Goal: Task Accomplishment & Management: Use online tool/utility

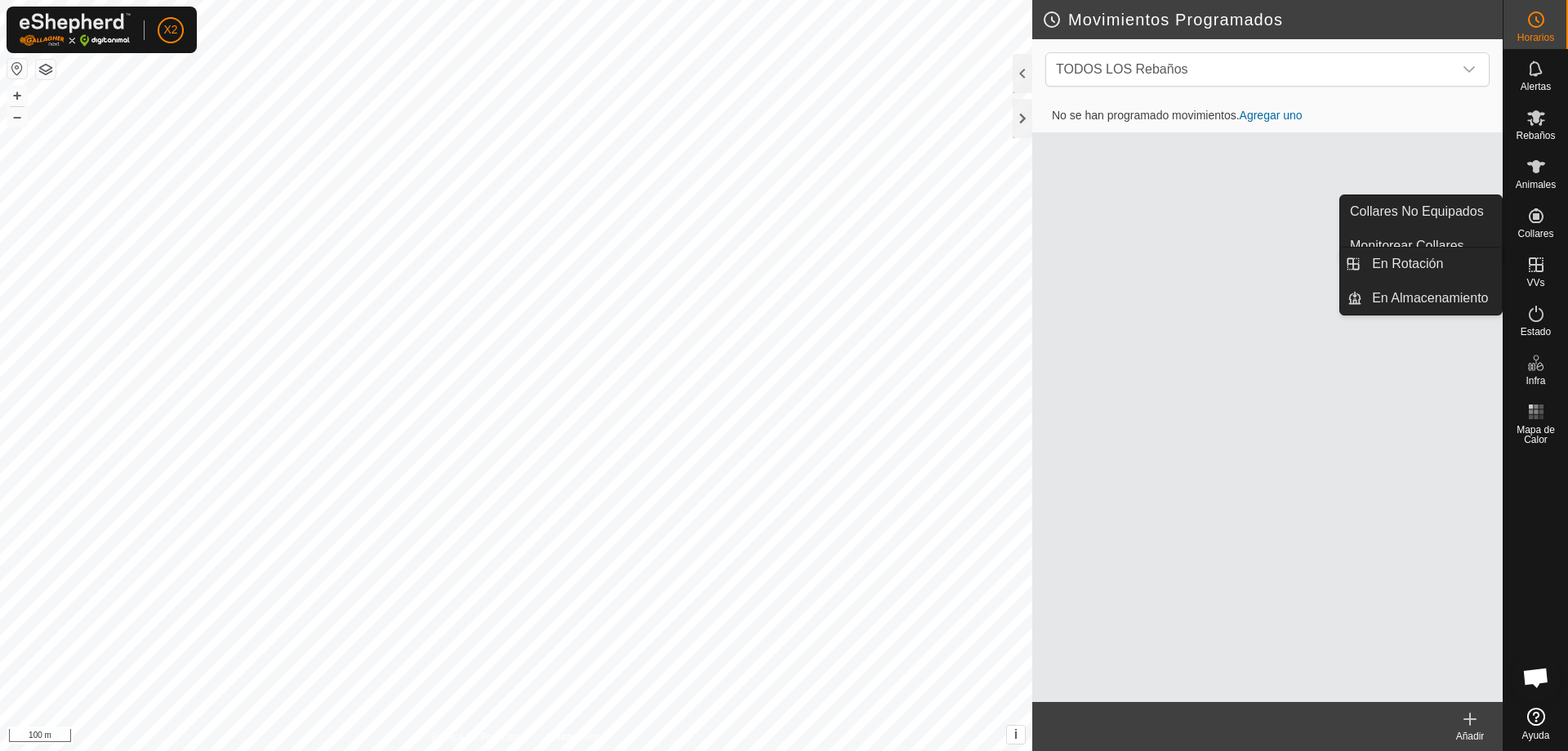
click at [1535, 276] on es-virtualpaddocks-svg-icon at bounding box center [1535, 264] width 30 height 27
click at [1529, 256] on icon at bounding box center [1535, 265] width 20 height 20
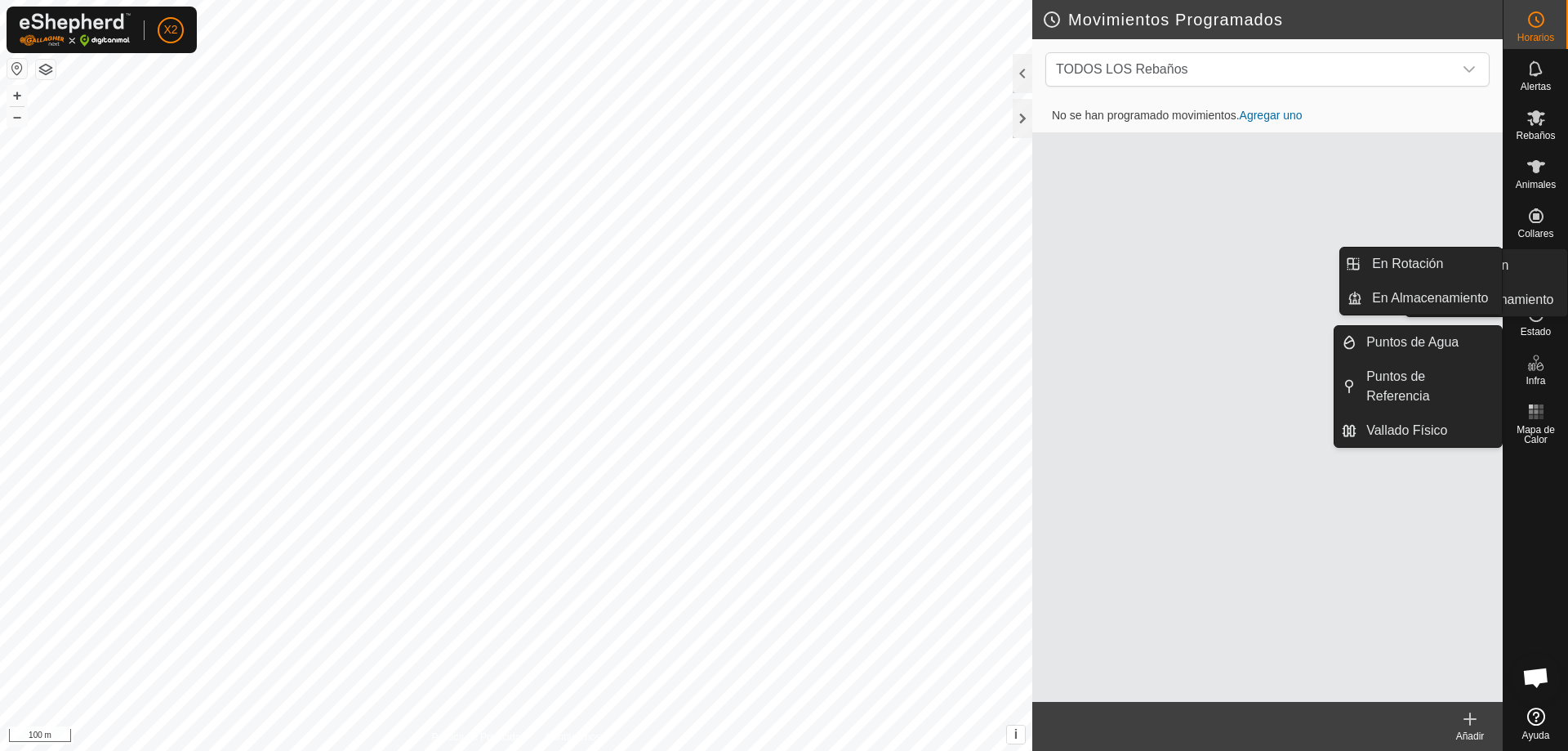
click at [1533, 265] on icon at bounding box center [1535, 264] width 15 height 15
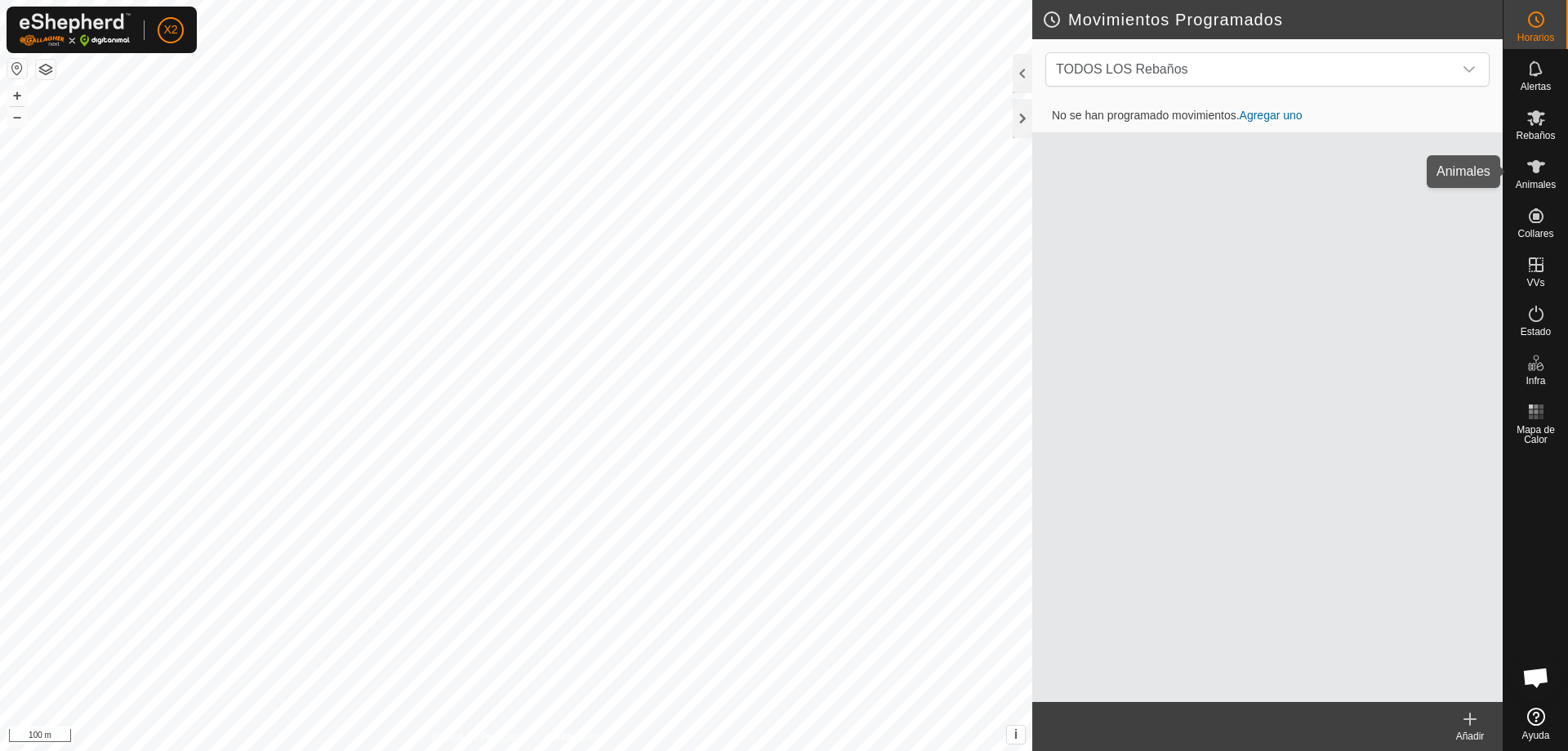
click at [1535, 175] on icon at bounding box center [1535, 167] width 20 height 20
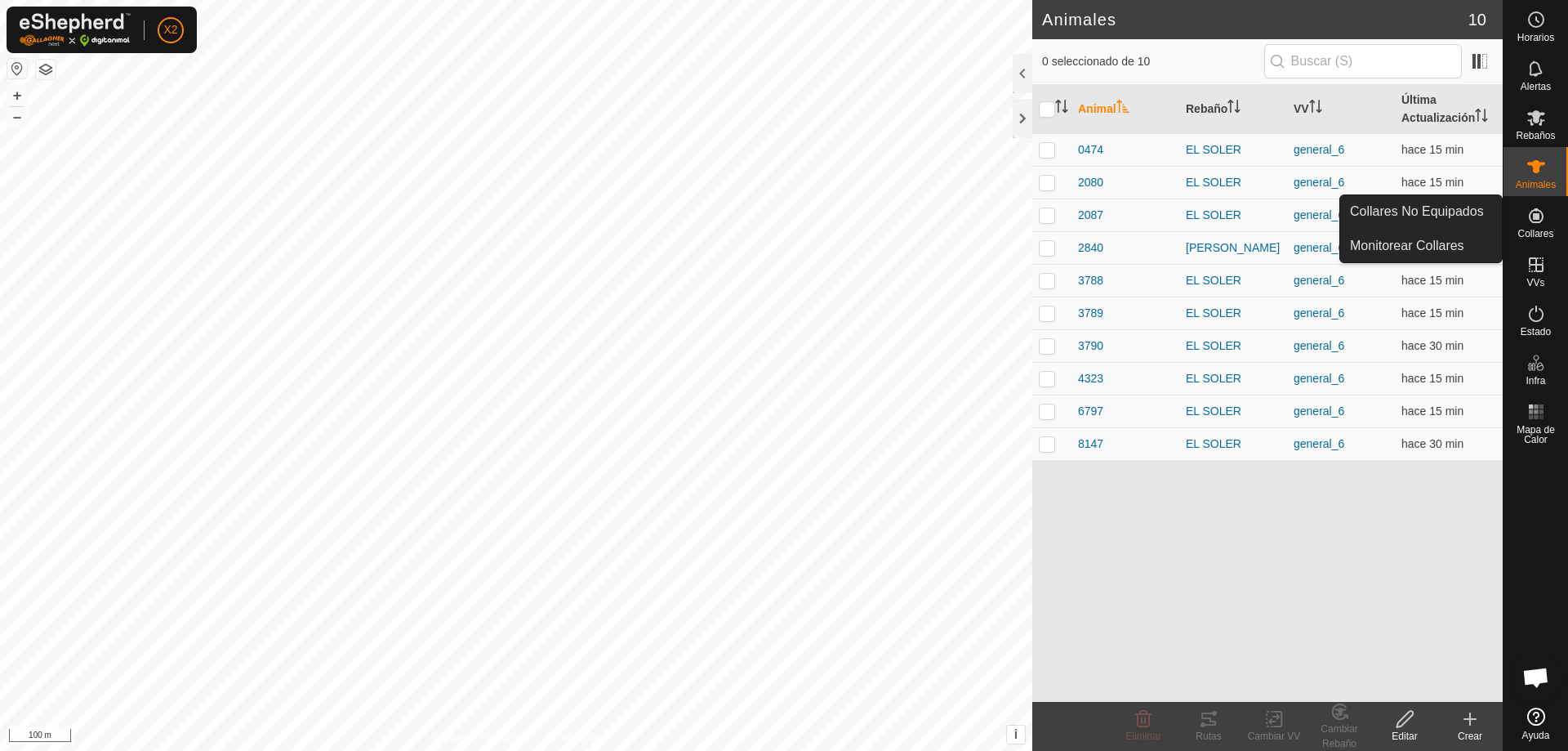
click at [1552, 232] on span "Collares" at bounding box center [1535, 234] width 35 height 10
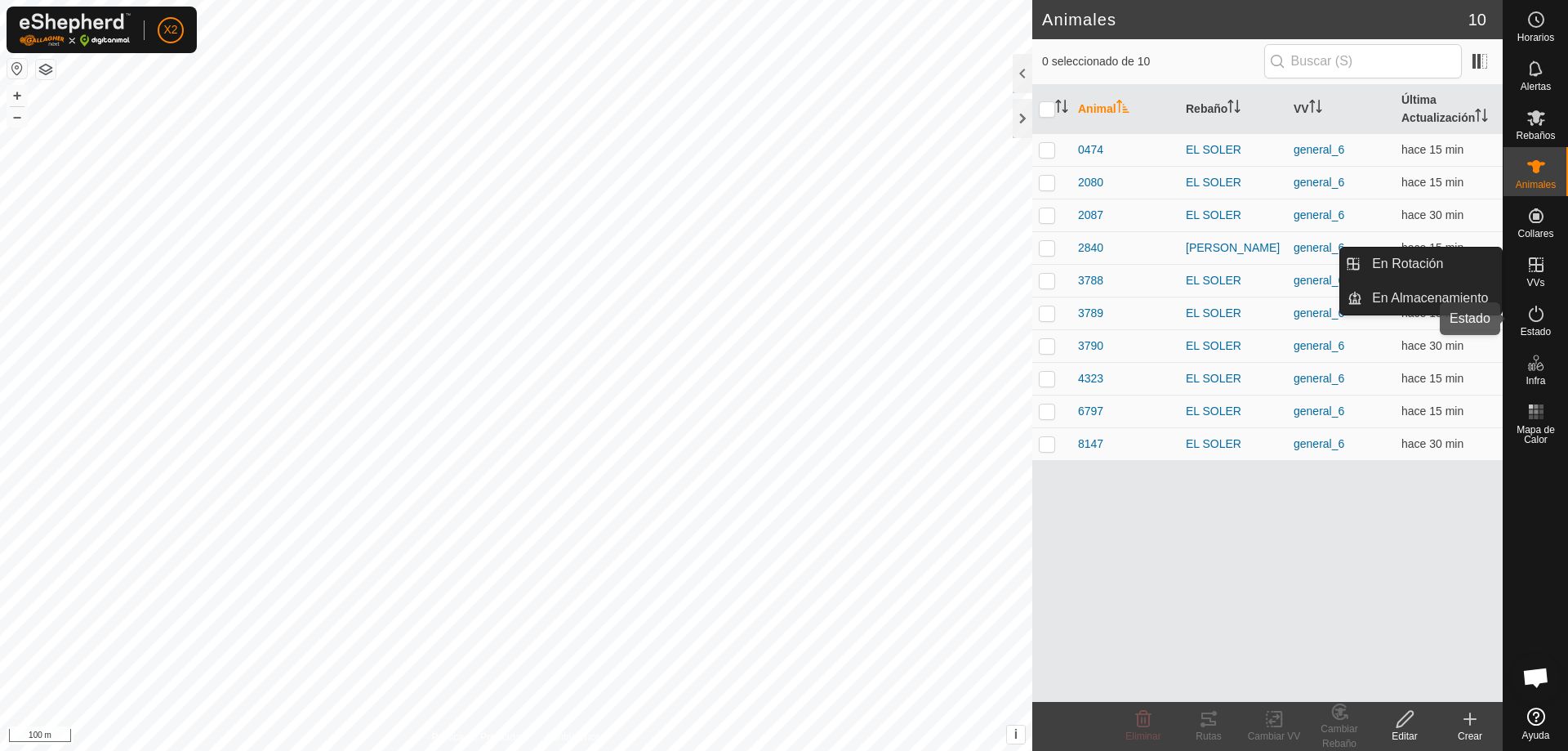
click at [1536, 327] on span "Estado" at bounding box center [1535, 332] width 31 height 10
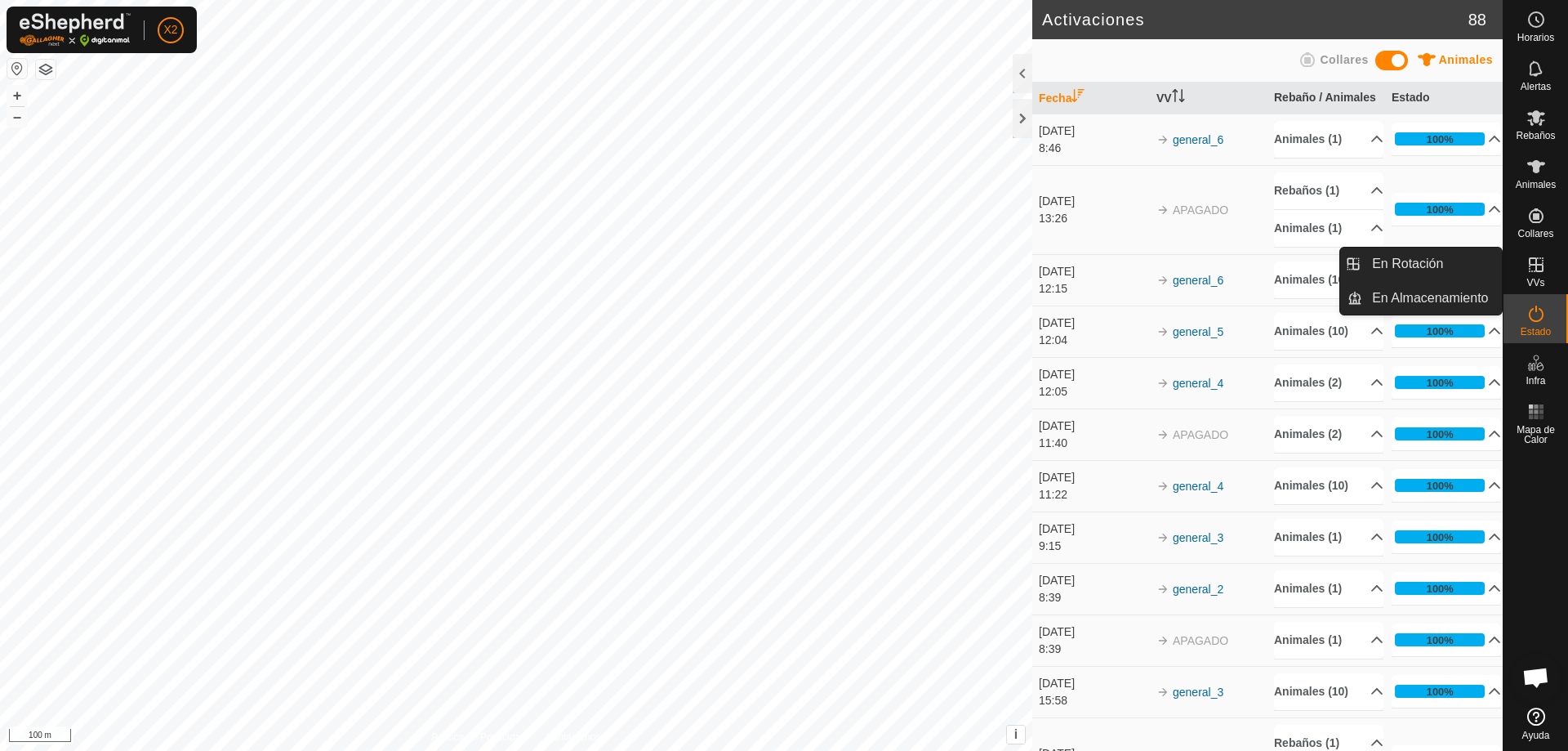
click at [1540, 265] on icon at bounding box center [1535, 264] width 15 height 15
click at [1442, 267] on link "En Rotación" at bounding box center [1432, 263] width 140 height 33
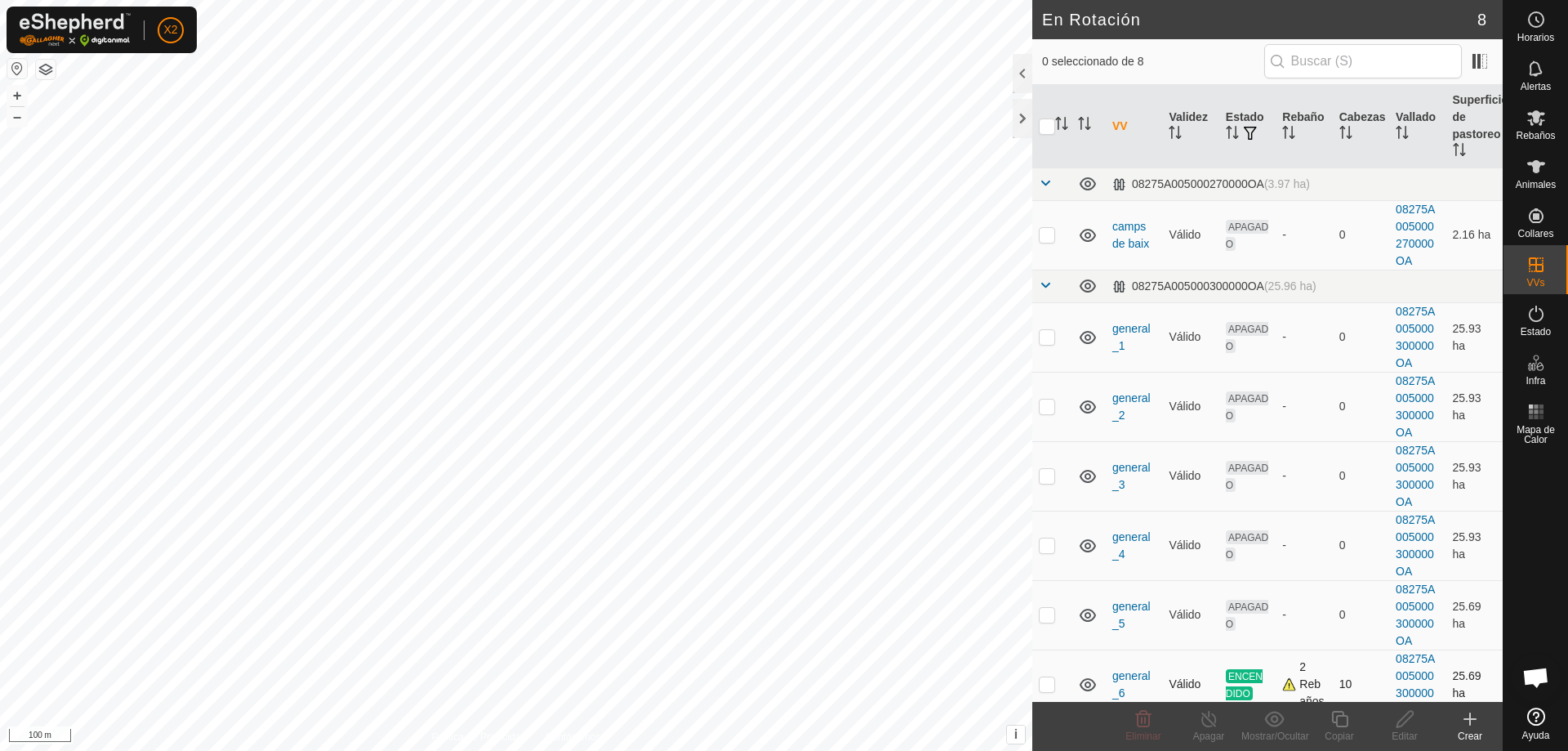
checkbox input "true"
click at [1340, 725] on icon at bounding box center [1339, 718] width 17 height 17
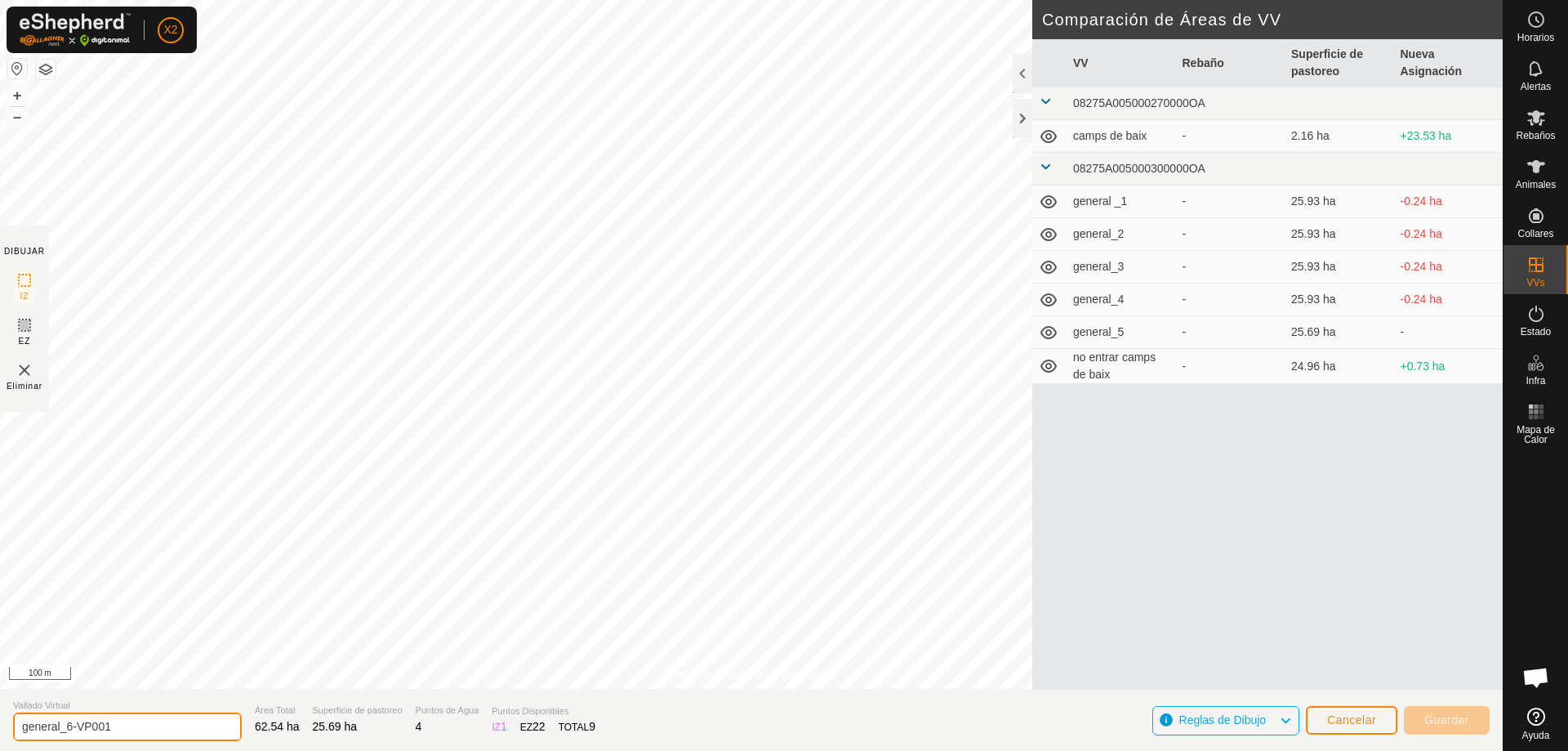
drag, startPoint x: 126, startPoint y: 727, endPoint x: 66, endPoint y: 720, distance: 60.4
click at [66, 720] on input "general_6-VP001" at bounding box center [127, 726] width 229 height 29
type input "general_7"
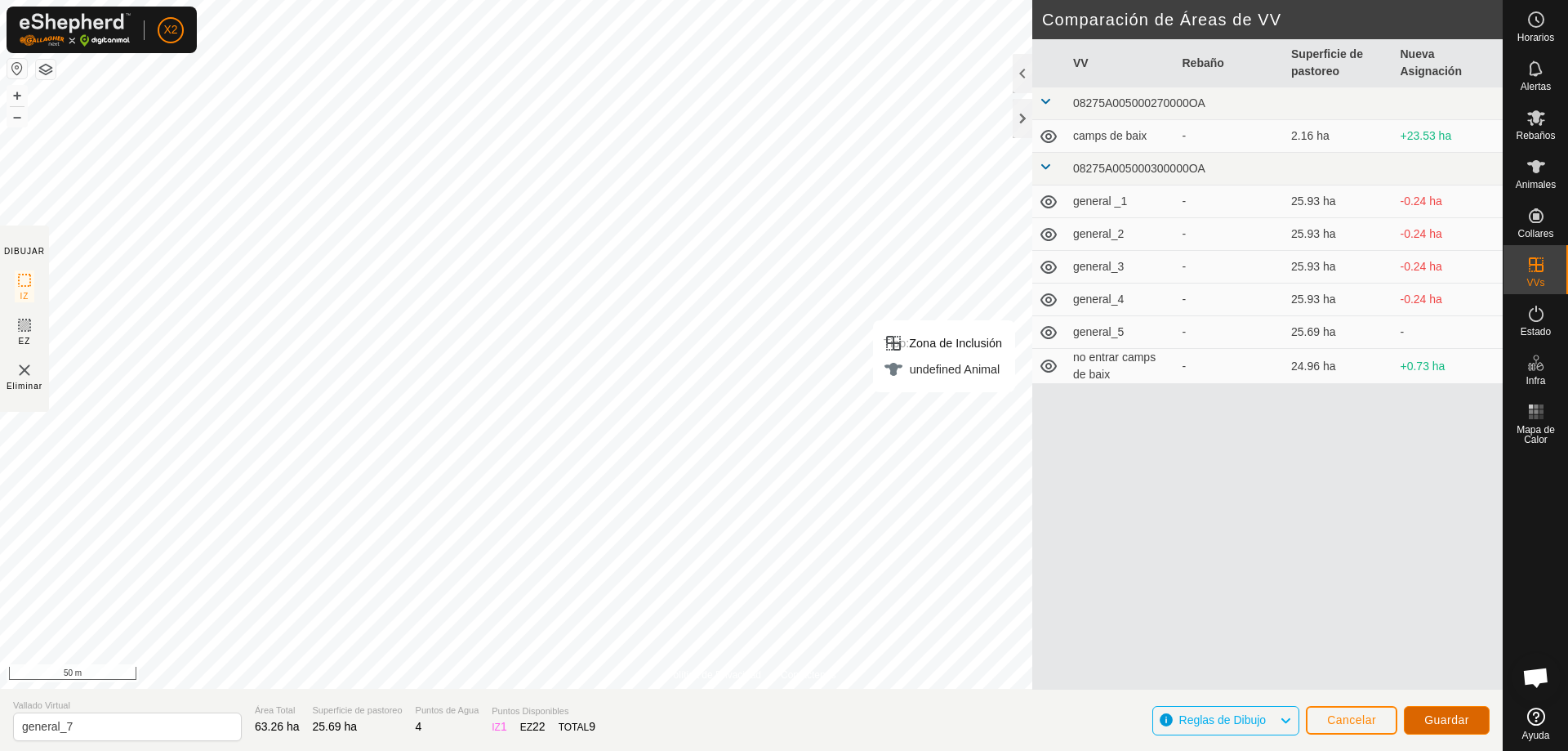
click at [1461, 723] on span "Guardar" at bounding box center [1447, 719] width 45 height 13
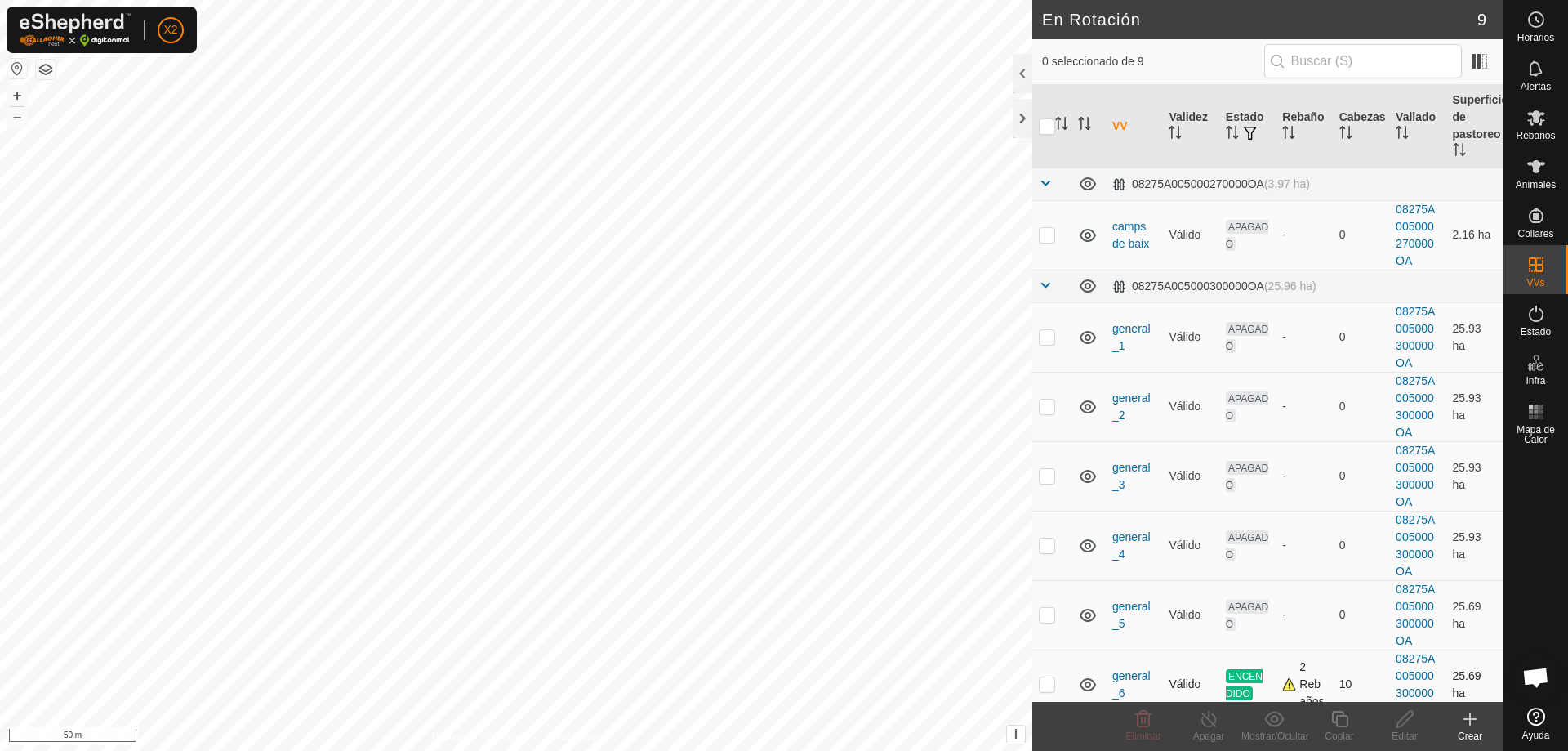
scroll to position [174, 0]
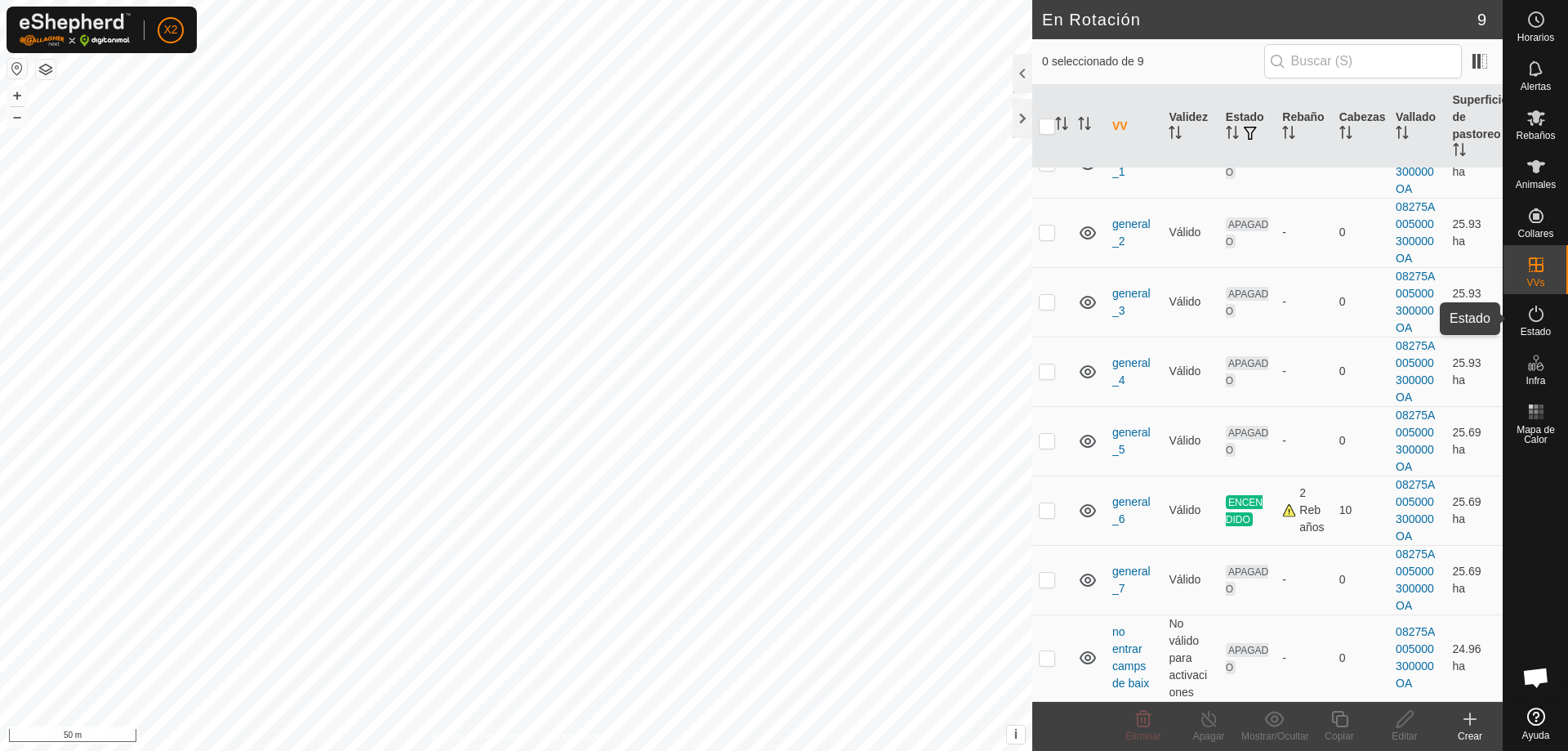
click at [1536, 327] on span "Estado" at bounding box center [1535, 332] width 31 height 10
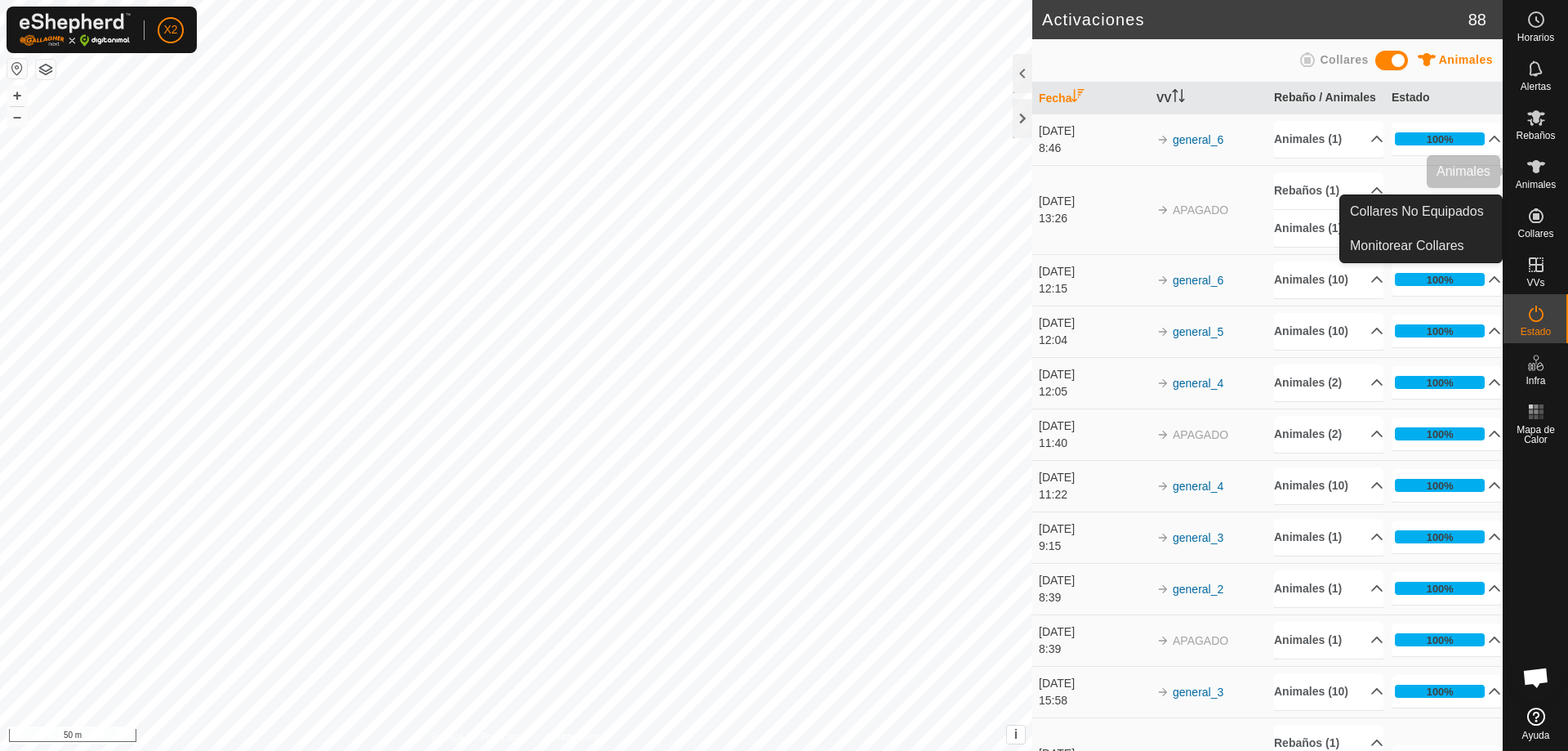
click at [1542, 183] on span "Animales" at bounding box center [1535, 184] width 40 height 10
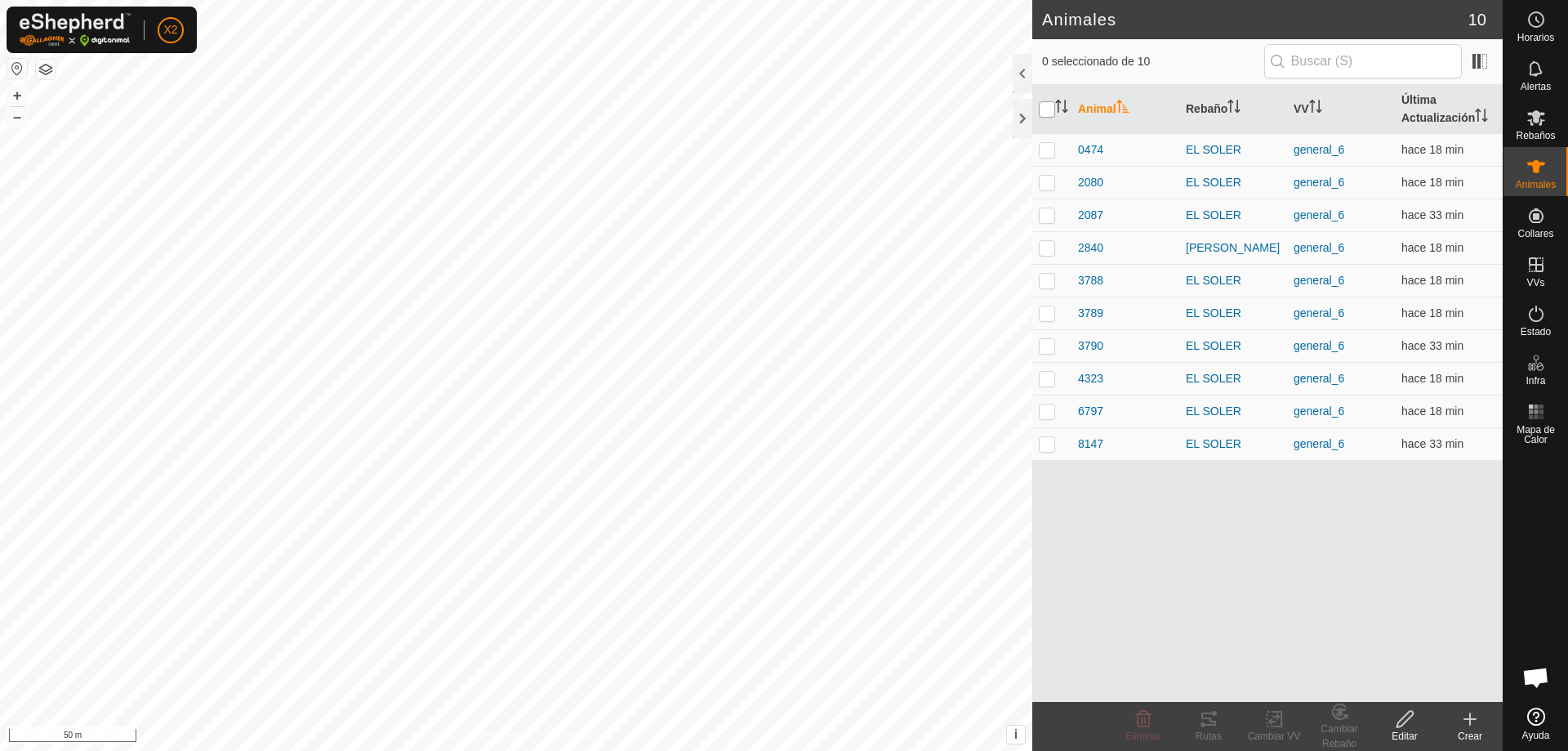
click at [1041, 105] on input "checkbox" at bounding box center [1046, 109] width 17 height 17
checkbox input "true"
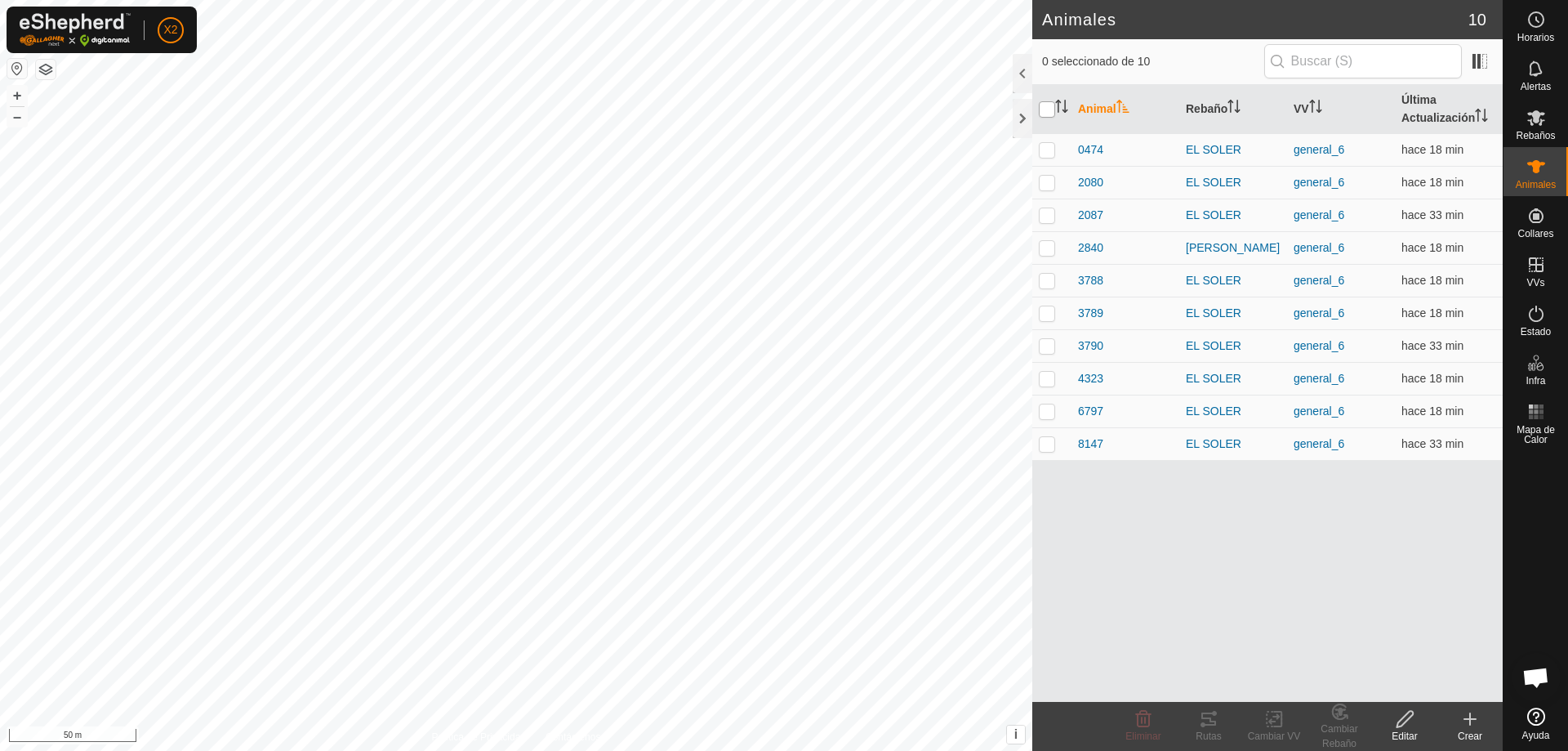
checkbox input "true"
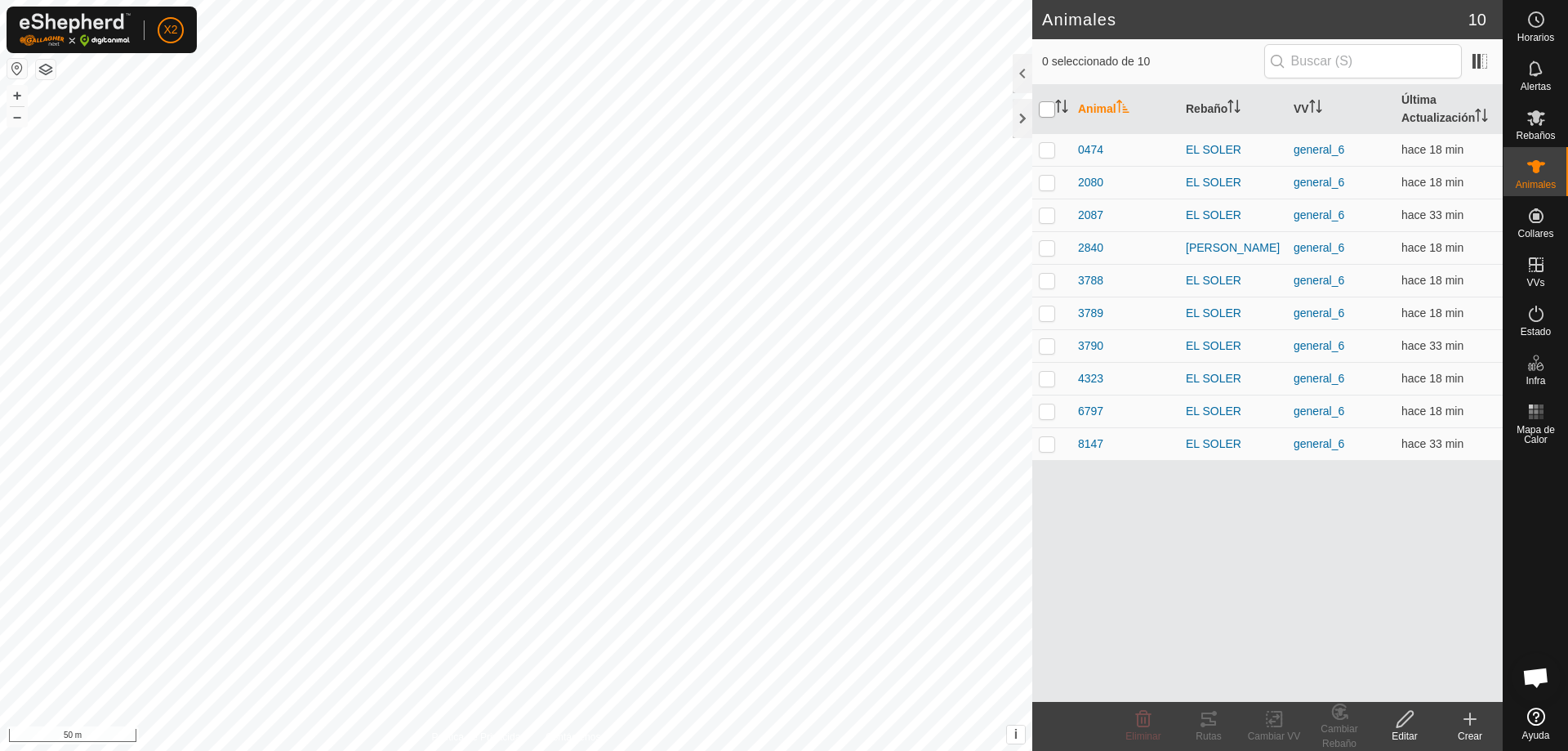
checkbox input "true"
click at [1041, 105] on input "checkbox" at bounding box center [1046, 109] width 17 height 17
checkbox input "false"
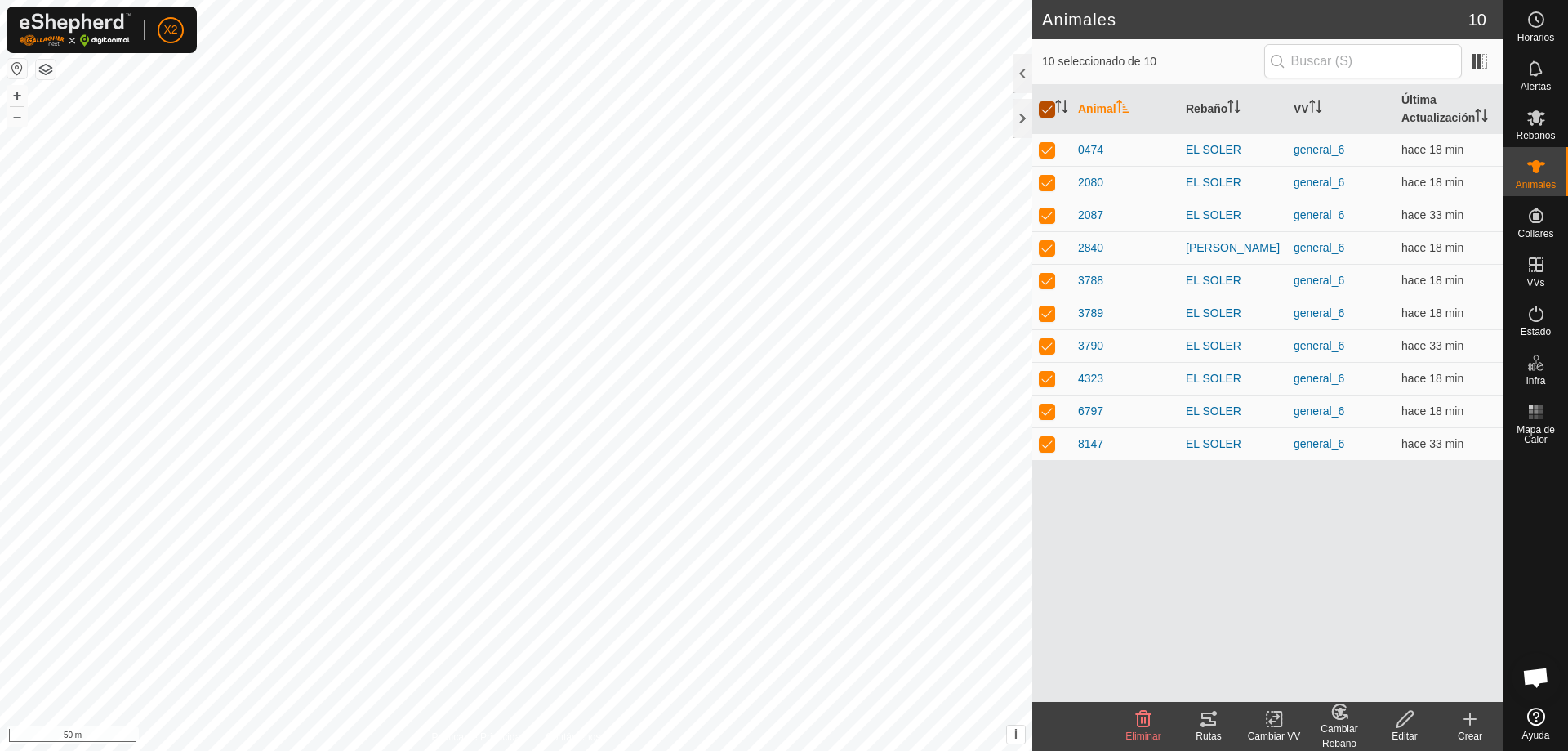
checkbox input "false"
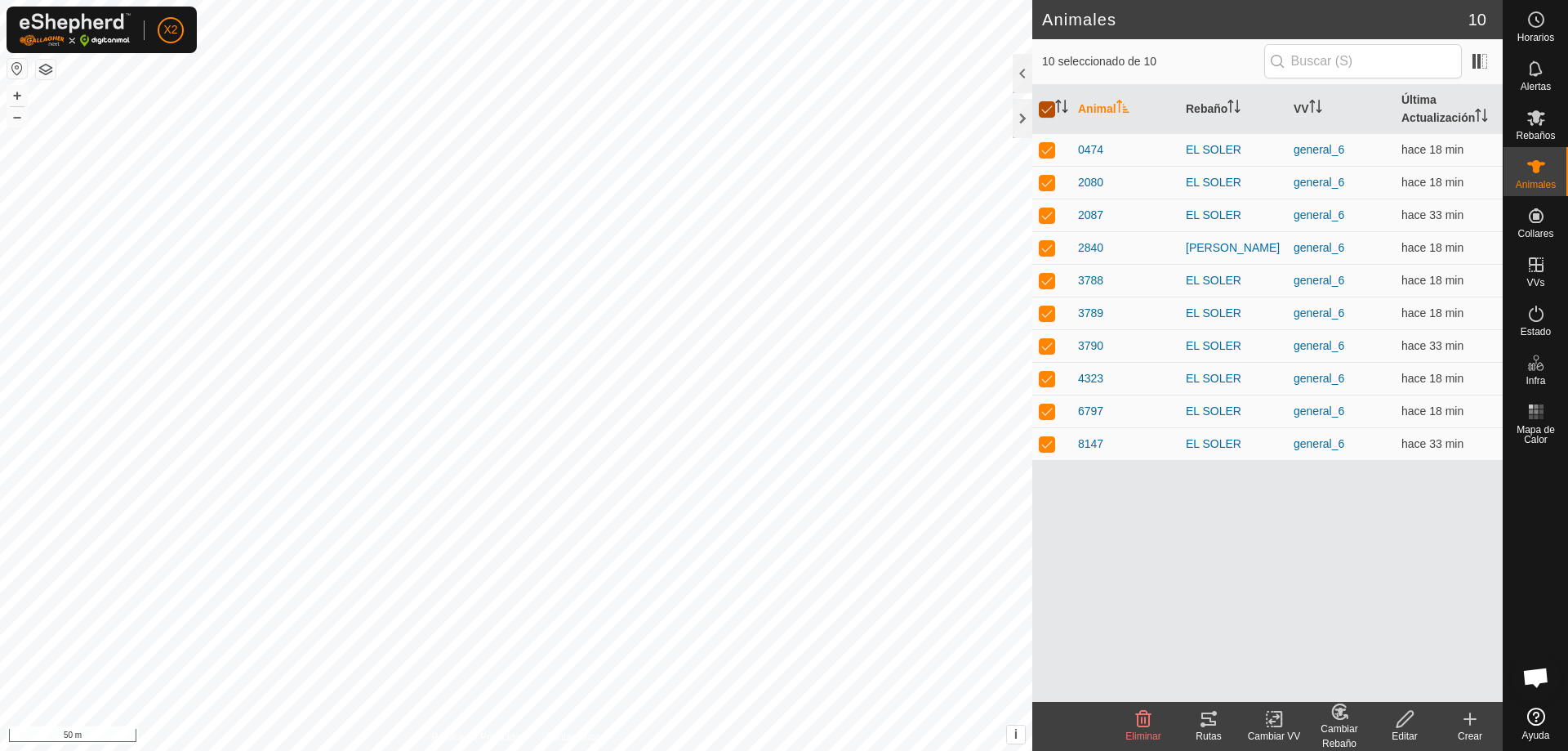
checkbox input "false"
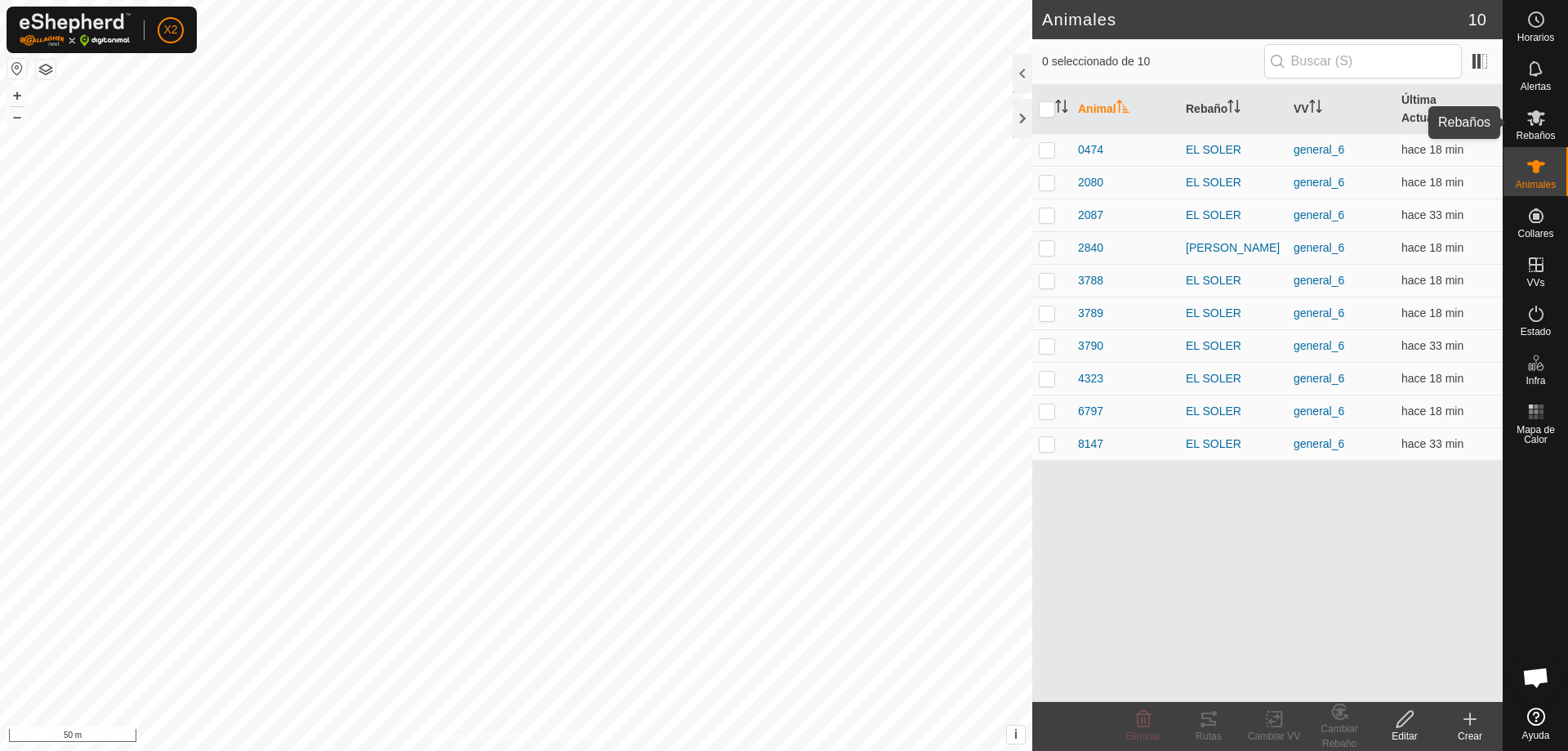
click at [1546, 126] on es-mob-svg-icon at bounding box center [1535, 117] width 30 height 27
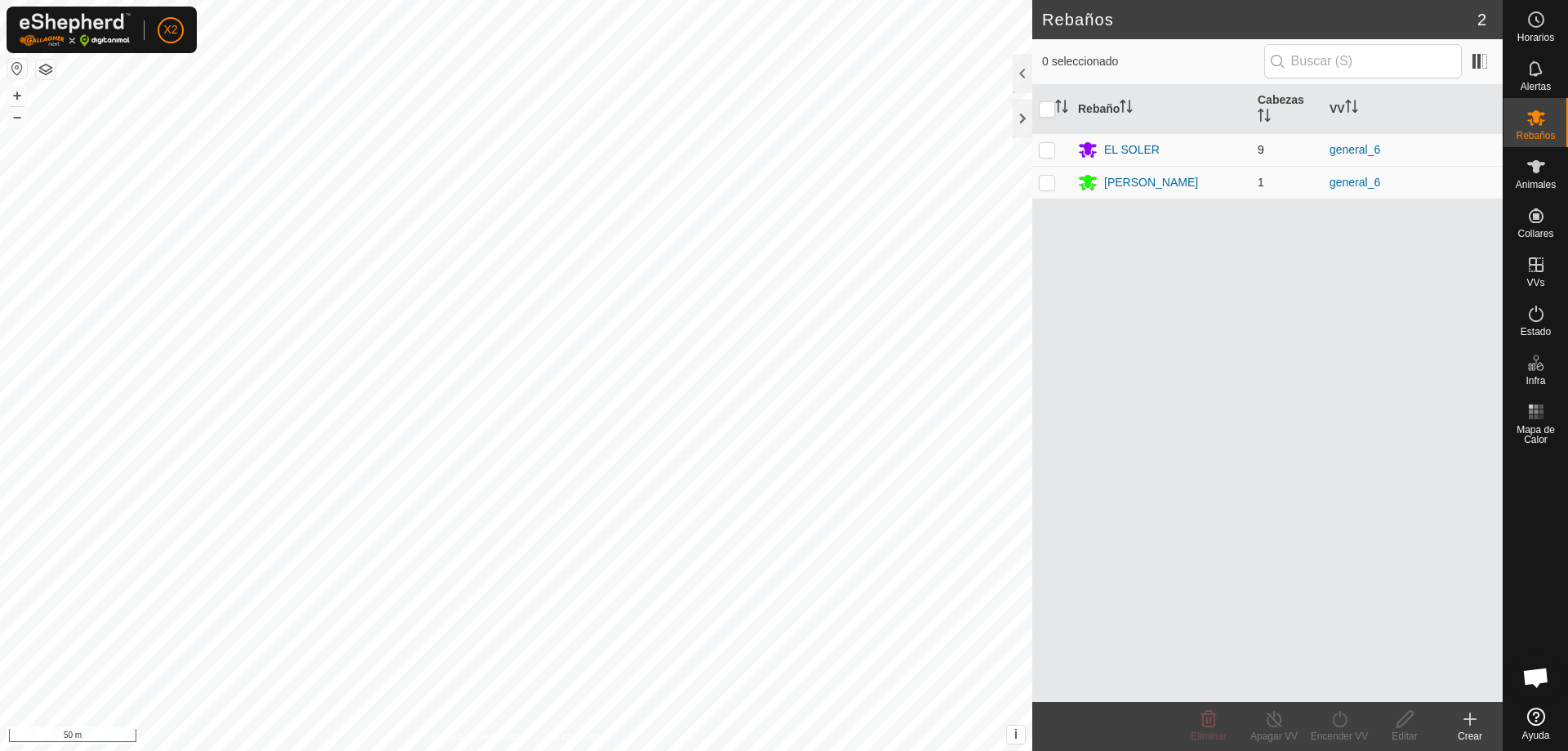
click at [1038, 147] on td at bounding box center [1052, 149] width 39 height 33
checkbox input "true"
click at [1048, 191] on td at bounding box center [1052, 181] width 39 height 33
checkbox input "true"
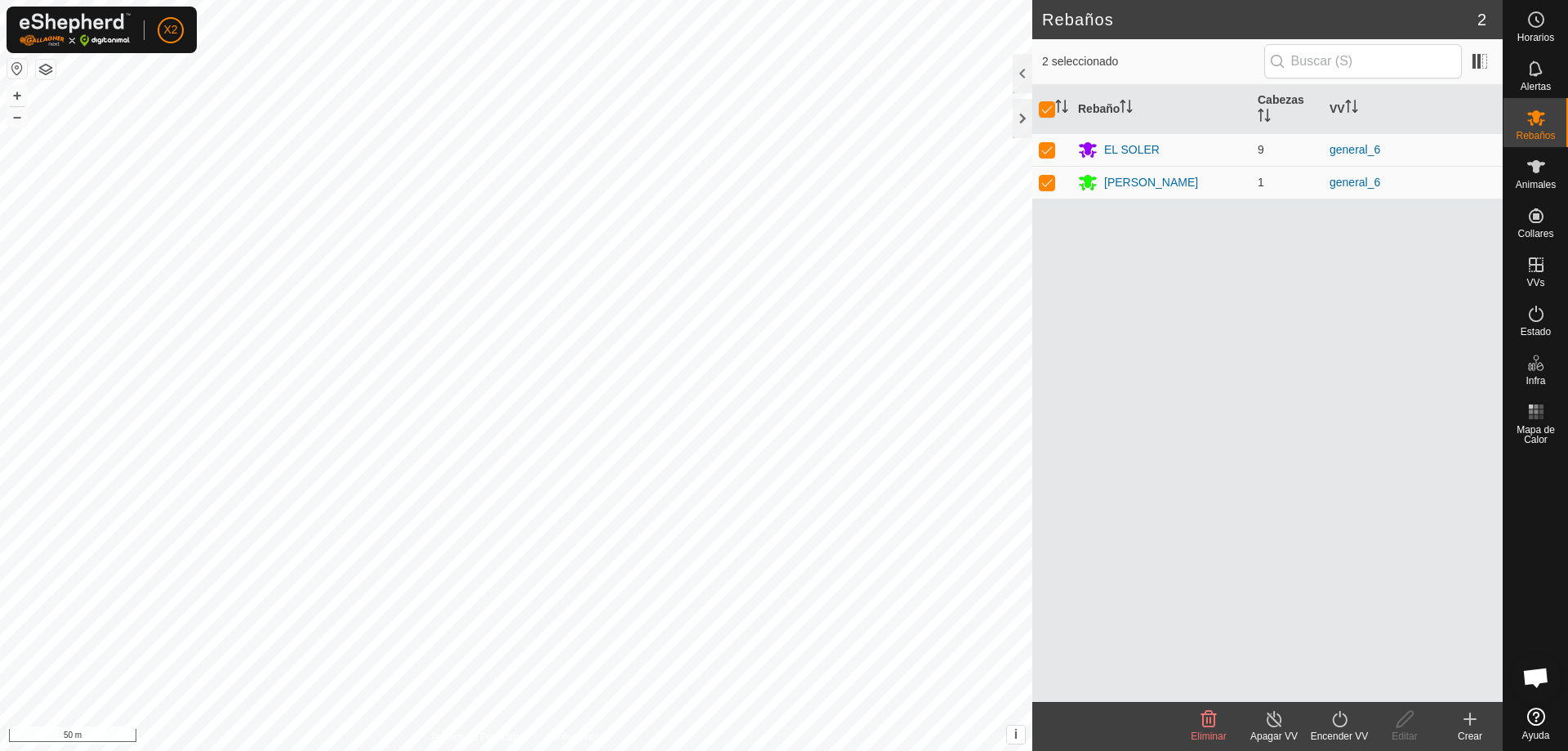
click at [1348, 726] on turn-on-svg-icon at bounding box center [1339, 719] width 65 height 20
click at [1339, 682] on link "Ahora" at bounding box center [1388, 682] width 162 height 33
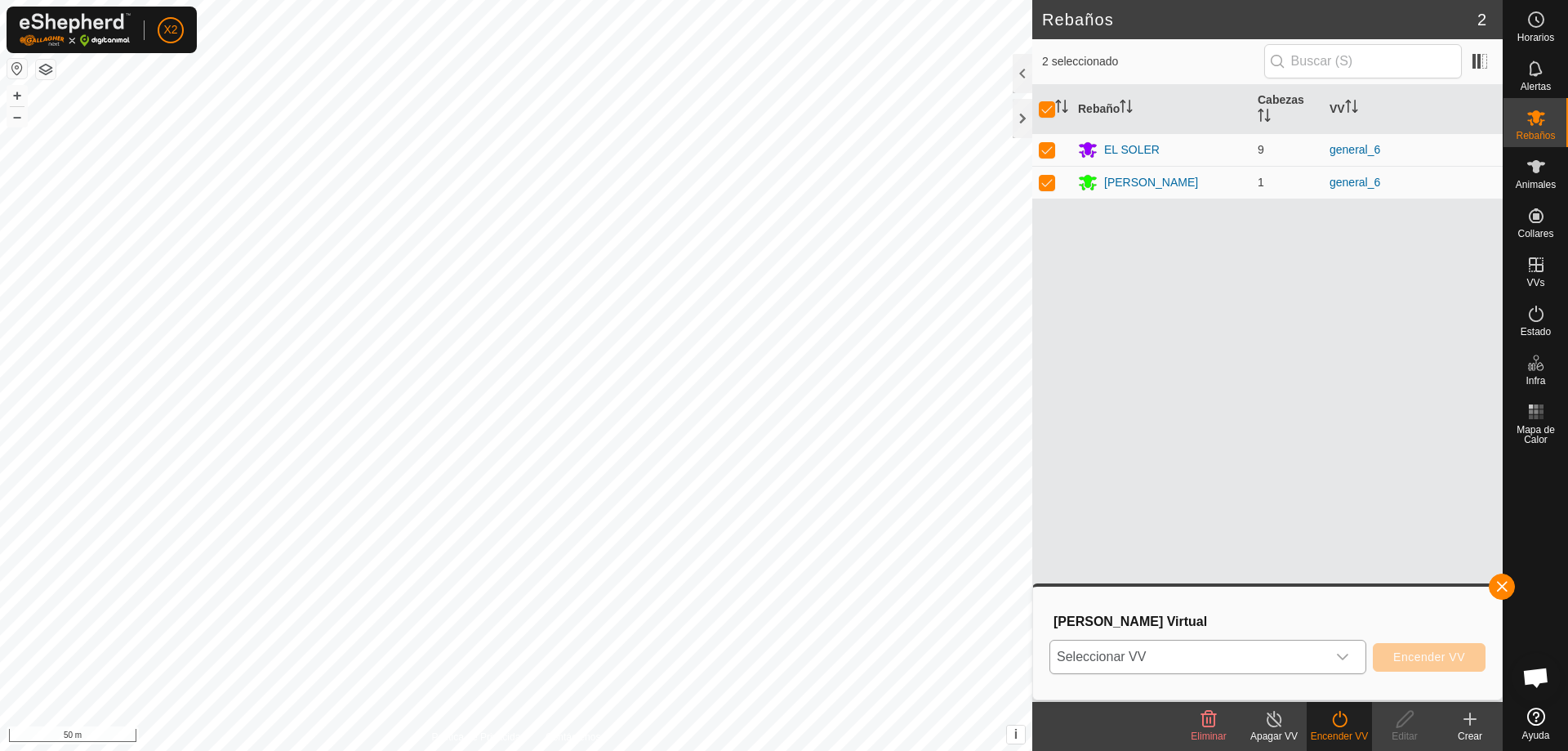
click at [1307, 658] on span "Seleccionar VV" at bounding box center [1188, 656] width 276 height 33
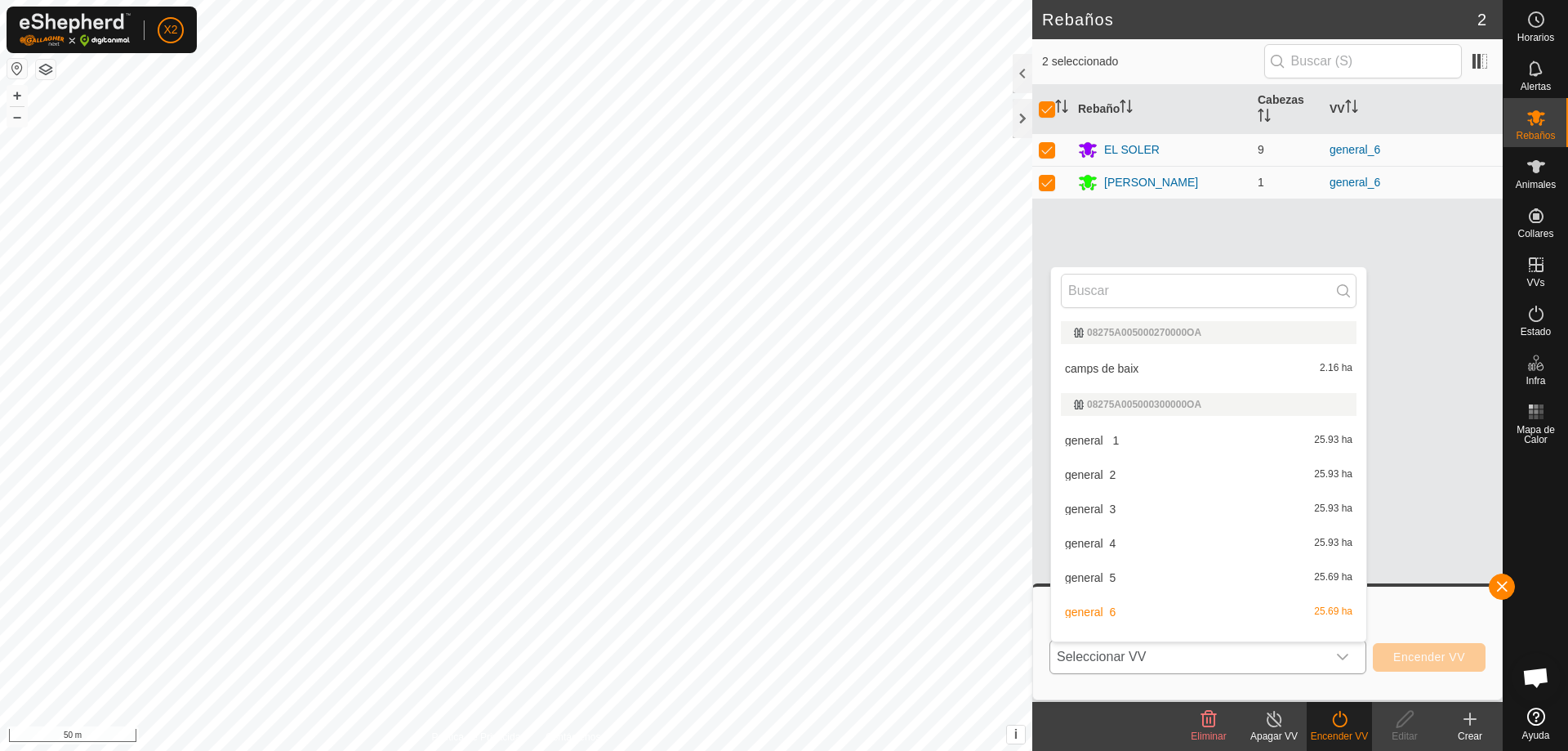
scroll to position [22, 0]
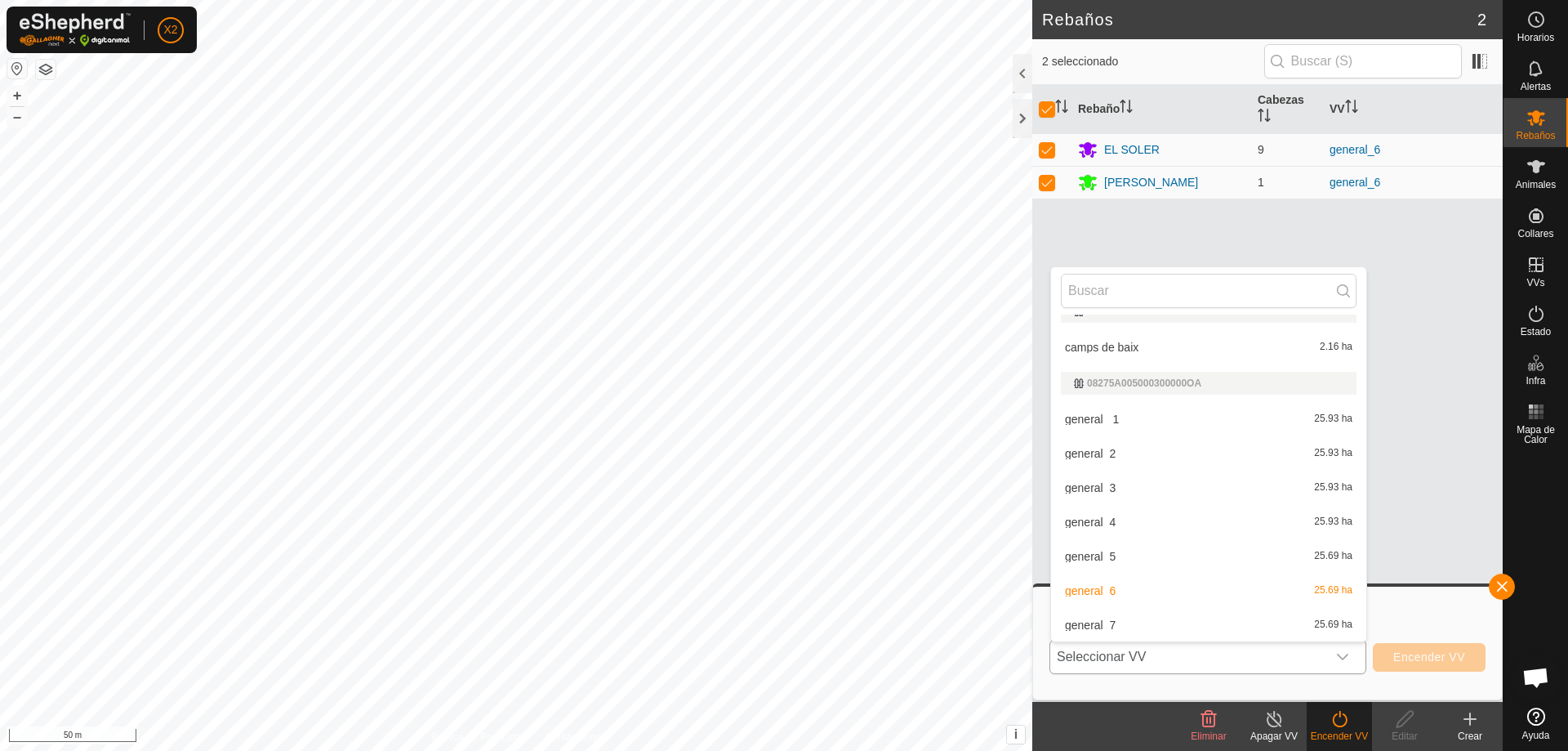
click at [1116, 623] on li "general_7 25.69 ha" at bounding box center [1209, 625] width 315 height 33
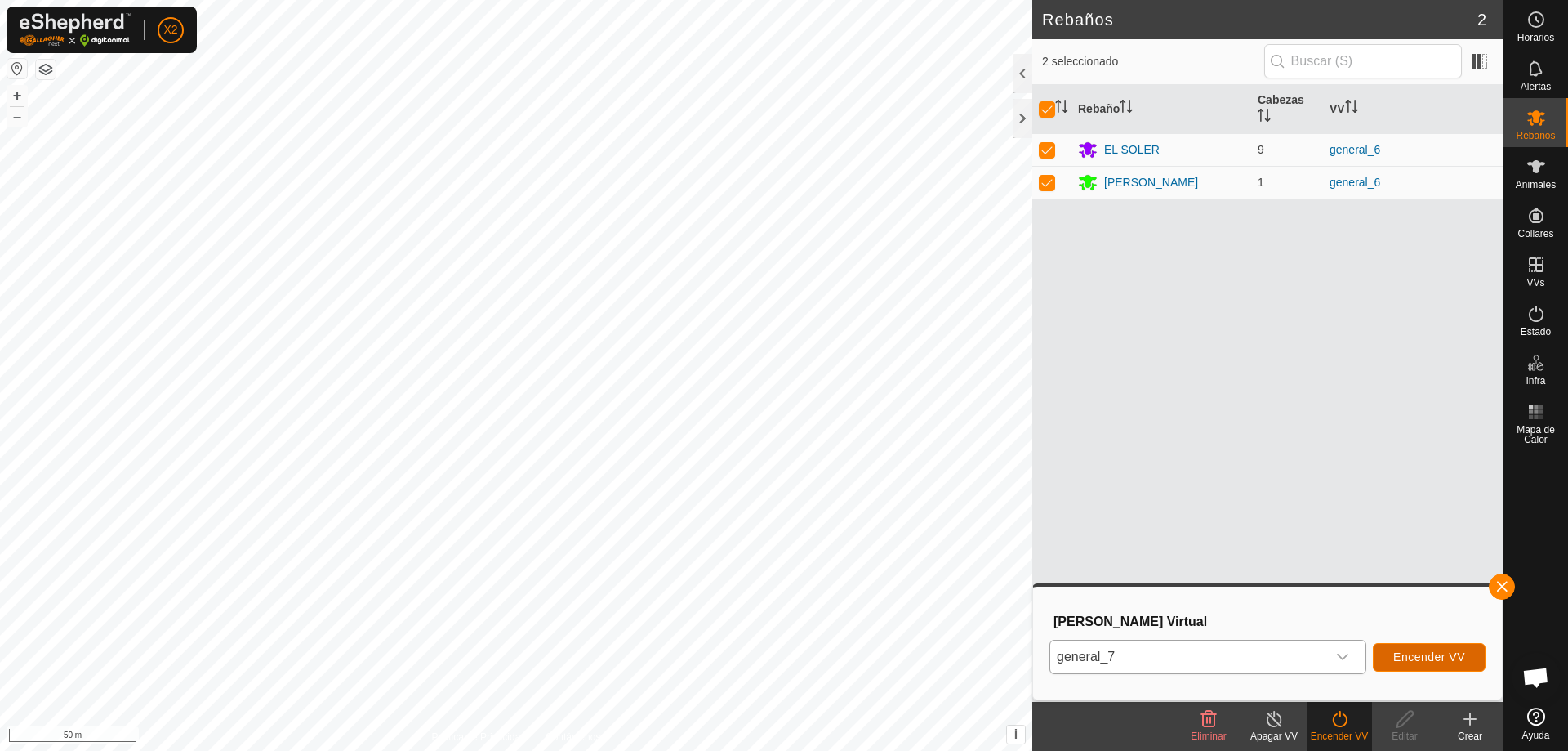
click at [1428, 659] on span "Encender VV" at bounding box center [1428, 656] width 72 height 13
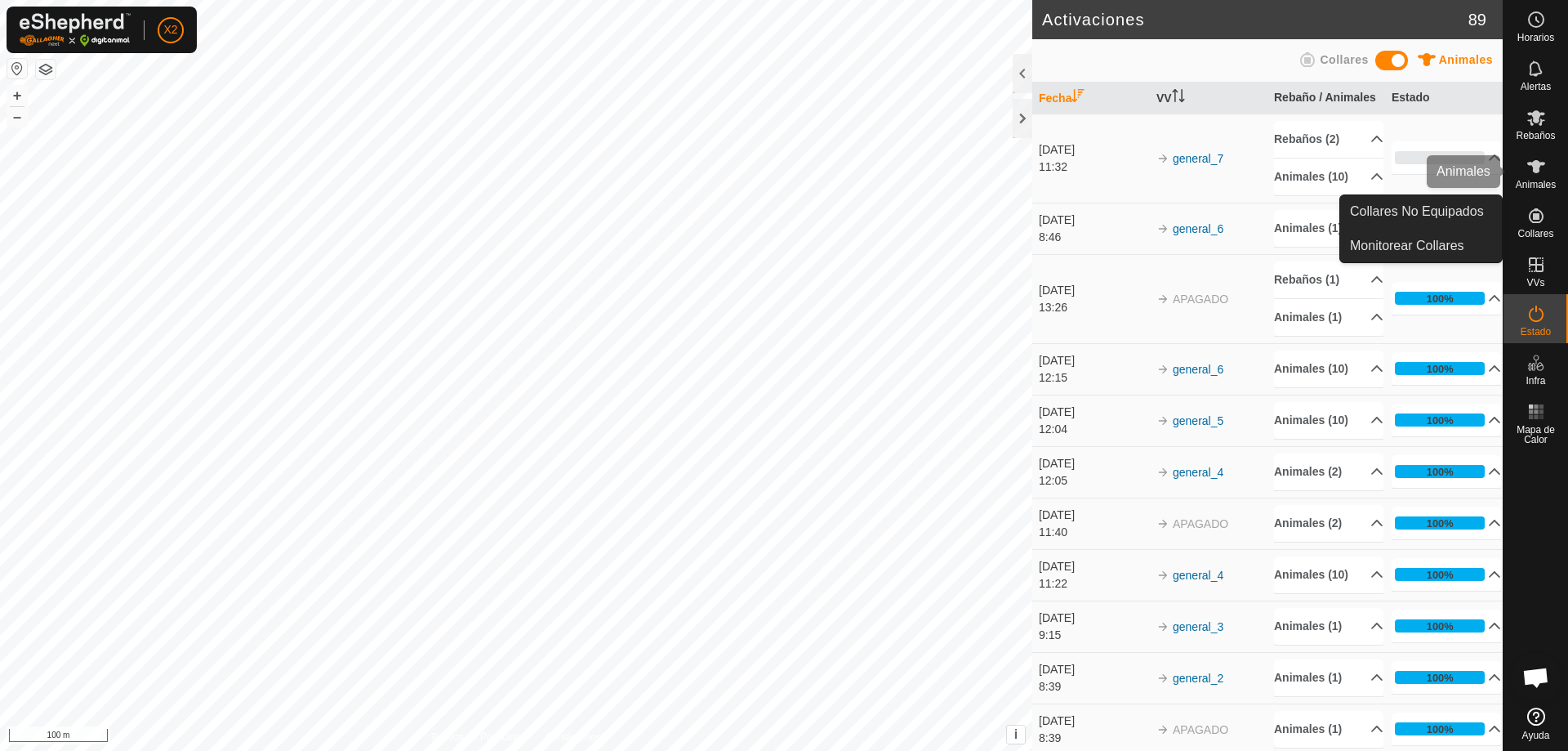
click at [1548, 165] on es-animals-svg-icon at bounding box center [1535, 167] width 30 height 27
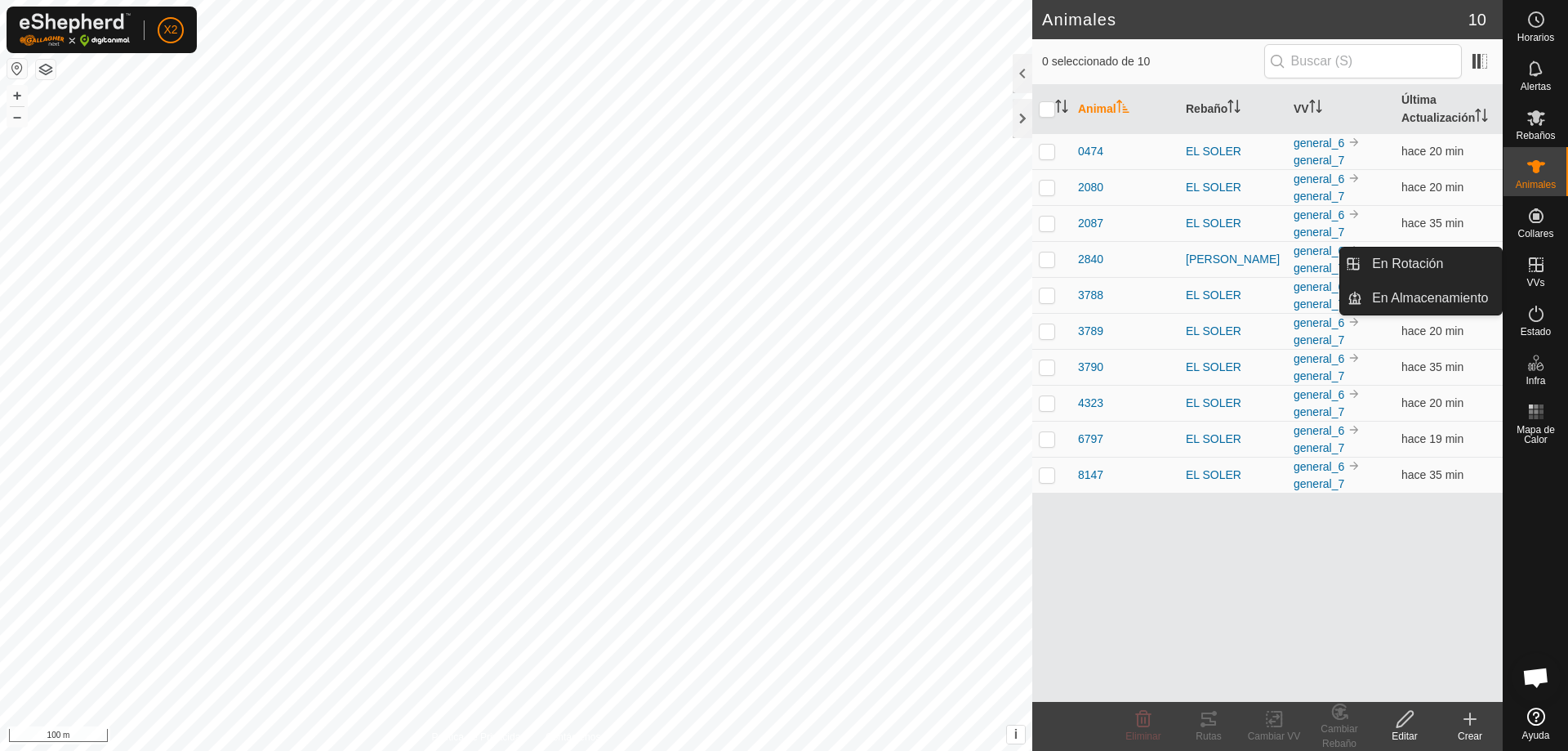
click at [1046, 111] on input "checkbox" at bounding box center [1046, 109] width 17 height 17
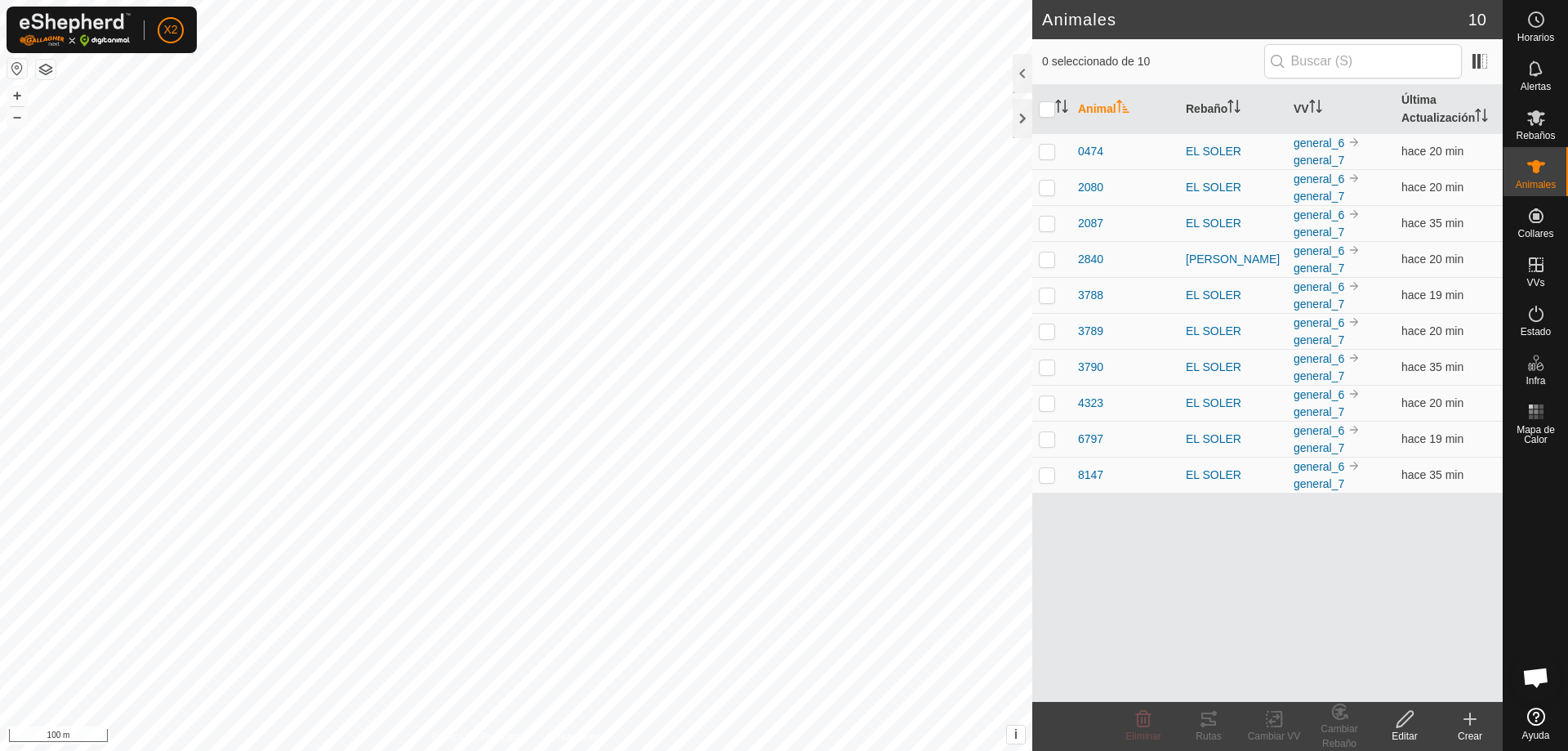
checkbox input "true"
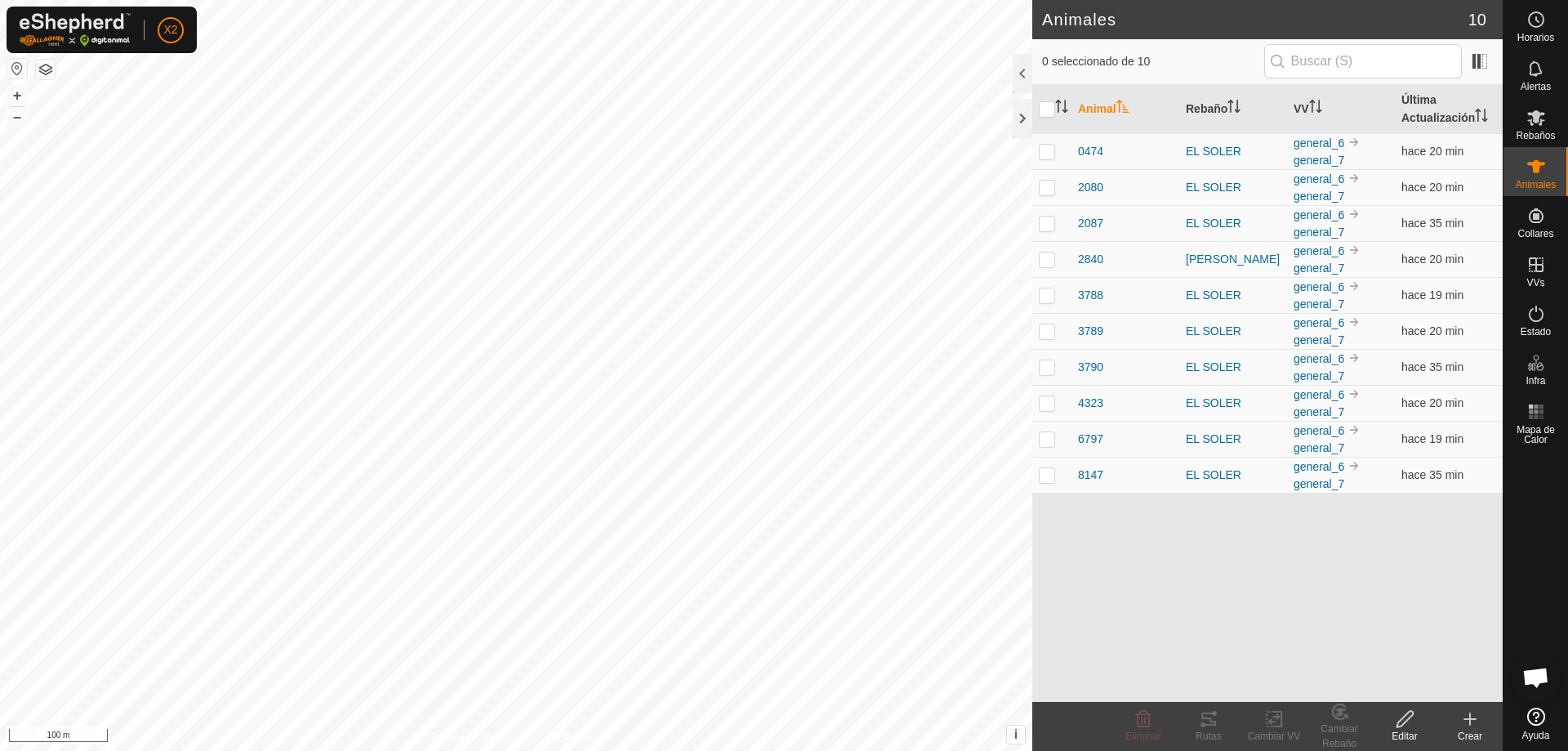
checkbox input "true"
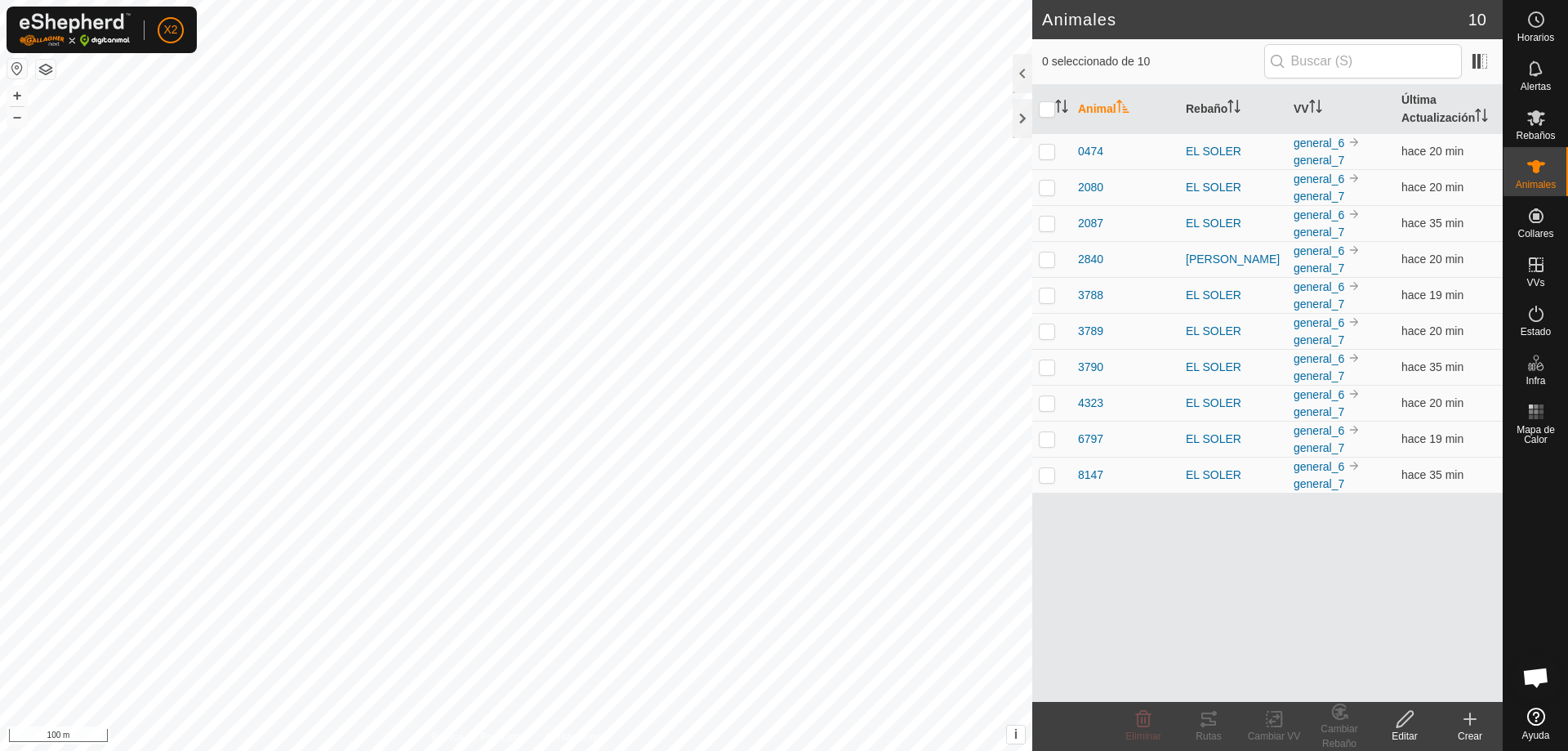
checkbox input "true"
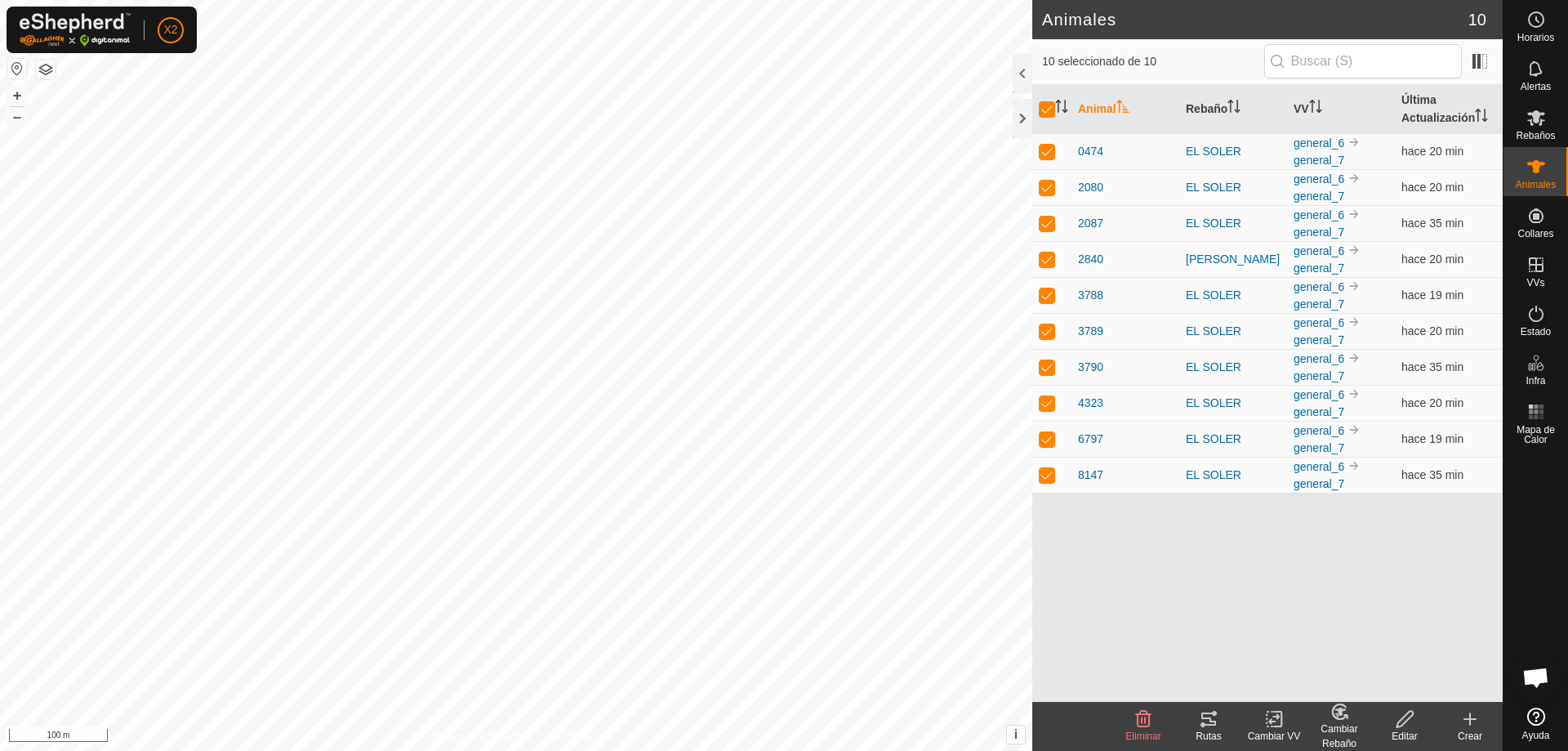
click at [1206, 723] on icon at bounding box center [1209, 719] width 20 height 20
